Goal: Information Seeking & Learning: Learn about a topic

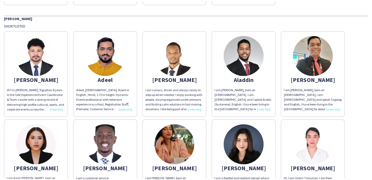
scroll to position [132, 0]
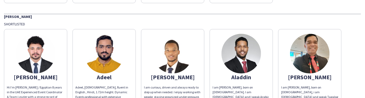
click at [171, 58] on img at bounding box center [173, 54] width 40 height 40
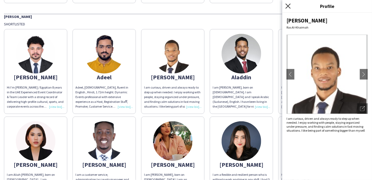
click at [267, 6] on icon "Close pop-in" at bounding box center [287, 5] width 5 height 5
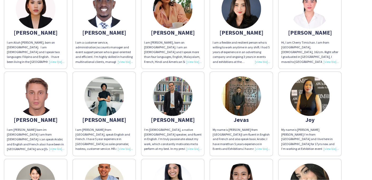
scroll to position [290, 0]
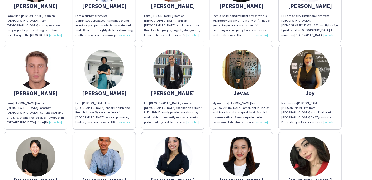
click at [237, 103] on div "My name is [PERSON_NAME] from [GEOGRAPHIC_DATA]I am fluent in English and Frenc…" at bounding box center [241, 112] width 57 height 24
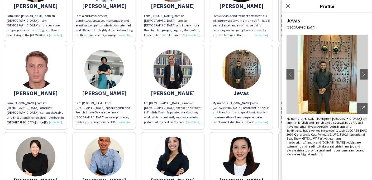
click at [247, 110] on div "My name is [PERSON_NAME] from [GEOGRAPHIC_DATA]I am fluent in English and Frenc…" at bounding box center [241, 112] width 57 height 24
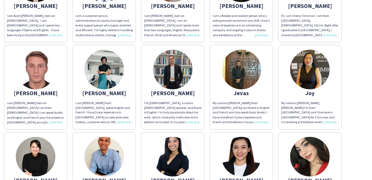
click at [243, 80] on img at bounding box center [242, 70] width 40 height 40
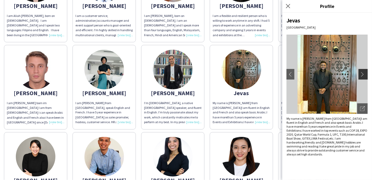
click at [267, 75] on app-icon "chevron-right" at bounding box center [363, 74] width 7 height 5
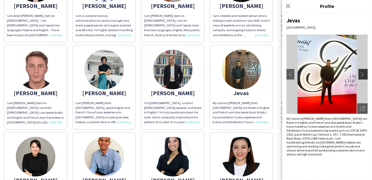
click at [267, 74] on app-icon "chevron-right" at bounding box center [363, 74] width 7 height 5
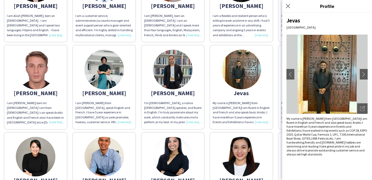
drag, startPoint x: 312, startPoint y: 70, endPoint x: 236, endPoint y: 67, distance: 76.3
click at [236, 67] on img at bounding box center [242, 70] width 40 height 40
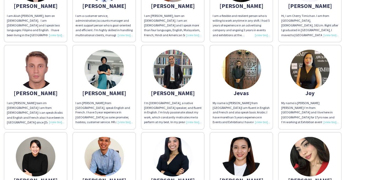
drag, startPoint x: 238, startPoint y: 66, endPoint x: 227, endPoint y: 67, distance: 11.7
click at [227, 67] on img at bounding box center [242, 70] width 40 height 40
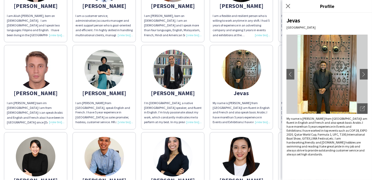
click at [263, 85] on app-share-pages-crew-card "[PERSON_NAME] My name is [PERSON_NAME] from [GEOGRAPHIC_DATA]I am fluent in Eng…" at bounding box center [241, 87] width 63 height 84
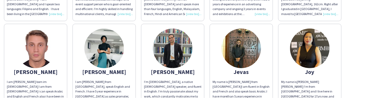
scroll to position [317, 0]
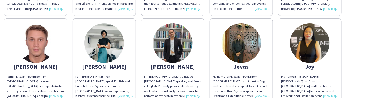
click at [123, 95] on div "I am [PERSON_NAME] from [GEOGRAPHIC_DATA], speak English and French. I have 5 y…" at bounding box center [103, 86] width 57 height 24
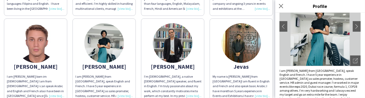
scroll to position [58, 0]
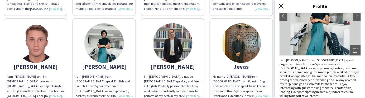
click at [267, 8] on icon "Close pop-in" at bounding box center [281, 5] width 5 height 5
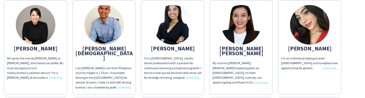
scroll to position [422, 0]
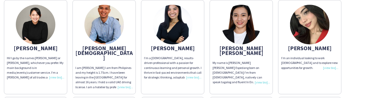
click at [102, 50] on div "[PERSON_NAME][DEMOGRAPHIC_DATA]" at bounding box center [103, 53] width 57 height 15
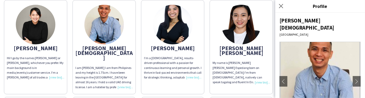
drag, startPoint x: 336, startPoint y: 7, endPoint x: 302, endPoint y: -26, distance: 47.6
click at [267, 0] on html "UPU 2025 From [DATE] to [DATE] Supervisor Shortlisted Amr I am [GEOGRAPHIC_DATA…" at bounding box center [182, 49] width 365 height 98
drag, startPoint x: 302, startPoint y: -26, endPoint x: 338, endPoint y: 11, distance: 52.0
click at [267, 8] on h3 "Profile" at bounding box center [320, 6] width 90 height 7
click at [267, 7] on h3 "Profile" at bounding box center [320, 6] width 90 height 7
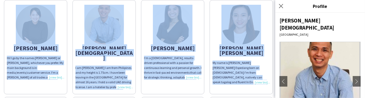
drag, startPoint x: 299, startPoint y: 5, endPoint x: 294, endPoint y: -12, distance: 17.7
click at [267, 0] on html "UPU 2025 From [DATE] to [DATE] Supervisor Shortlisted Amr I am [GEOGRAPHIC_DATA…" at bounding box center [182, 49] width 365 height 98
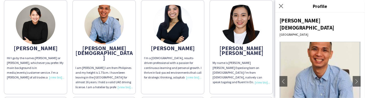
drag, startPoint x: 294, startPoint y: -12, endPoint x: 345, endPoint y: 15, distance: 57.1
click at [267, 13] on div "[PERSON_NAME] Dubai chevron-left chevron-right Open photos pop-in I am [PERSON_…" at bounding box center [320, 55] width 90 height 85
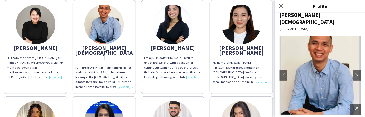
scroll to position [395, 0]
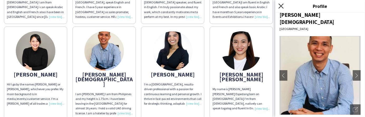
click at [267, 6] on icon at bounding box center [281, 5] width 5 height 5
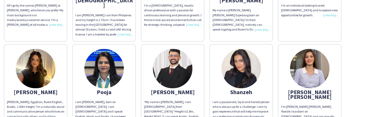
scroll to position [501, 0]
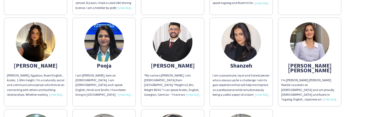
click at [267, 84] on div "I'm [PERSON_NAME] [PERSON_NAME] Yborde.I was born on [DEMOGRAPHIC_DATA] and am …" at bounding box center [309, 90] width 57 height 24
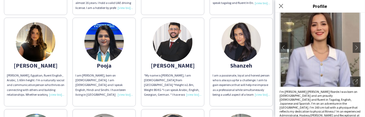
scroll to position [39, 0]
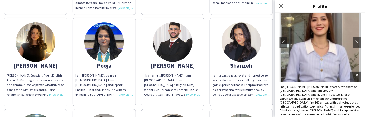
click at [267, 92] on div "I'm [PERSON_NAME] [PERSON_NAME] Yborde.I was born on [DEMOGRAPHIC_DATA] and am …" at bounding box center [320, 107] width 81 height 44
click at [267, 7] on icon at bounding box center [281, 5] width 5 height 5
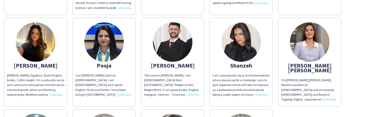
drag, startPoint x: 306, startPoint y: 39, endPoint x: 309, endPoint y: 70, distance: 31.3
click at [267, 78] on div "I'm [PERSON_NAME] [PERSON_NAME] Yborde.I was born on [DEMOGRAPHIC_DATA] and am …" at bounding box center [309, 90] width 57 height 24
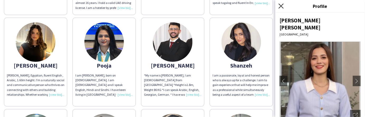
click at [267, 6] on icon at bounding box center [281, 5] width 5 height 5
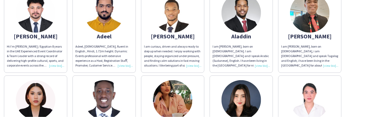
scroll to position [185, 0]
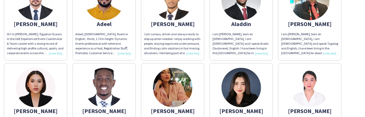
click at [56, 52] on div "Hi I’m [PERSON_NAME] / Egyptian 8 years in the UAE Experienced Event Coordinato…" at bounding box center [35, 44] width 57 height 24
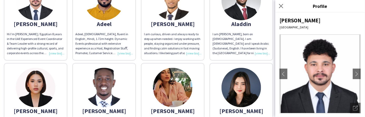
drag, startPoint x: 333, startPoint y: 6, endPoint x: 260, endPoint y: -25, distance: 79.4
click at [260, 0] on html "UPU 2025 From [DATE] to [DATE] Supervisor Shortlisted Amr I am [GEOGRAPHIC_DATA…" at bounding box center [182, 58] width 365 height 117
click at [267, 8] on h3 "Profile" at bounding box center [320, 6] width 90 height 7
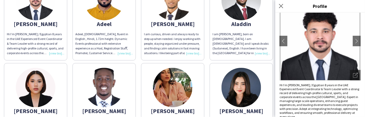
scroll to position [35, 0]
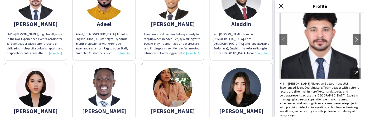
click at [267, 6] on icon at bounding box center [281, 5] width 5 height 5
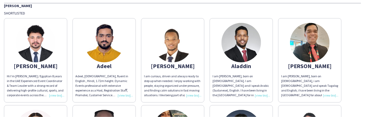
scroll to position [132, 0]
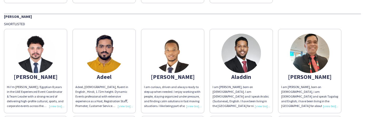
click at [124, 106] on div "Adeel, [DEMOGRAPHIC_DATA], fluent in English , Hindi, 1.72m height. Dynamic Eve…" at bounding box center [103, 97] width 57 height 24
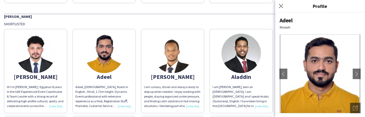
scroll to position [35, 0]
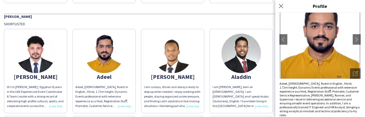
click at [255, 69] on app-share-pages-crew-card "[PERSON_NAME] am [PERSON_NAME], born on [DEMOGRAPHIC_DATA]. I am [DEMOGRAPHIC_D…" at bounding box center [241, 71] width 63 height 84
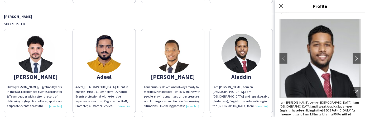
scroll to position [23, 0]
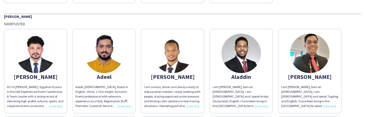
click at [267, 60] on img at bounding box center [310, 54] width 40 height 40
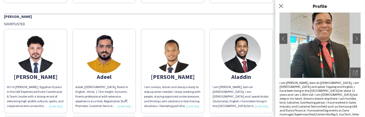
scroll to position [39, 0]
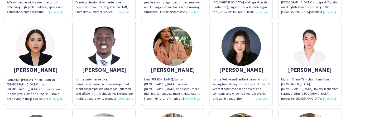
scroll to position [237, 0]
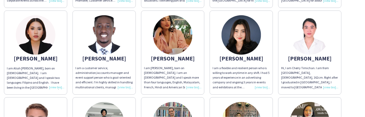
click at [44, 40] on img at bounding box center [36, 35] width 40 height 40
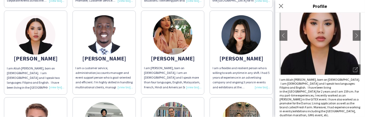
click at [110, 47] on img at bounding box center [104, 35] width 40 height 40
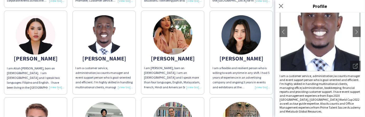
scroll to position [42, 0]
click at [172, 45] on img at bounding box center [173, 35] width 40 height 40
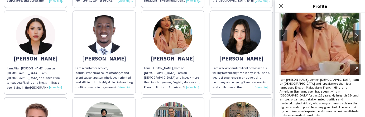
scroll to position [39, 0]
click at [248, 45] on img at bounding box center [242, 35] width 40 height 40
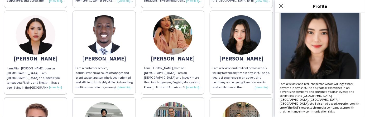
scroll to position [35, 0]
click at [257, 60] on app-share-pages-crew-card "[PERSON_NAME] I am a flexible and resilient person who is willing to work anyti…" at bounding box center [241, 53] width 63 height 84
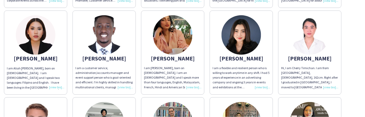
click at [267, 87] on div "Hi, I am Cherry Timichan. I am from [GEOGRAPHIC_DATA], [DEMOGRAPHIC_DATA], 162c…" at bounding box center [309, 78] width 57 height 24
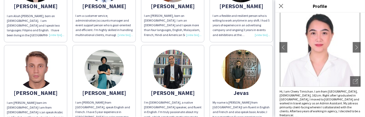
scroll to position [290, 0]
click at [39, 104] on div "I am [PERSON_NAME] born im [DEMOGRAPHIC_DATA] I am from [DEMOGRAPHIC_DATA] i ca…" at bounding box center [35, 112] width 57 height 24
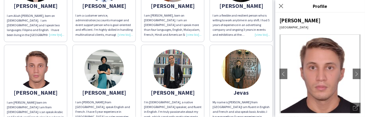
scroll to position [15, 0]
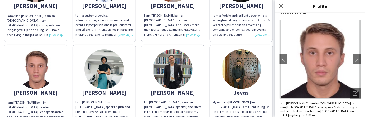
click at [110, 108] on div "I am [PERSON_NAME] from [GEOGRAPHIC_DATA], speak English and French. I have 5 y…" at bounding box center [103, 112] width 57 height 24
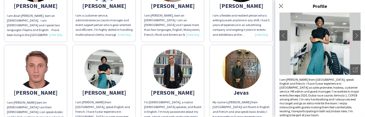
scroll to position [39, 0]
click at [111, 107] on div "I am [PERSON_NAME] from [GEOGRAPHIC_DATA], speak English and French. I have 5 y…" at bounding box center [103, 112] width 57 height 24
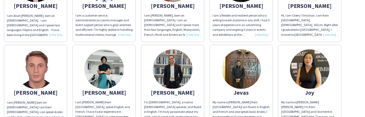
scroll to position [317, 0]
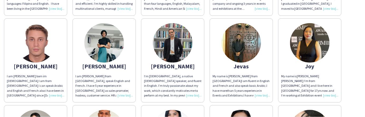
click at [115, 70] on app-share-pages-crew-card "[PERSON_NAME] I am [PERSON_NAME] from [GEOGRAPHIC_DATA], speak English and Fren…" at bounding box center [104, 60] width 63 height 84
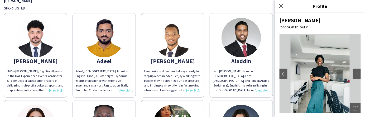
scroll to position [137, 0]
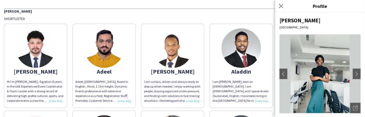
click at [103, 61] on img at bounding box center [104, 48] width 40 height 40
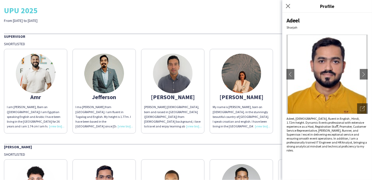
scroll to position [0, 0]
